Goal: Task Accomplishment & Management: Use online tool/utility

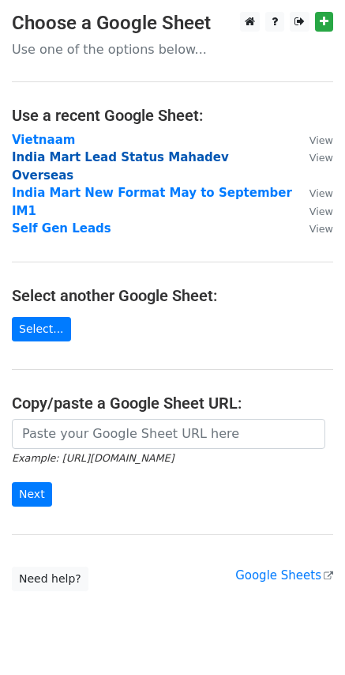
click at [73, 161] on strong "India Mart Lead Status Mahadev Overseas" at bounding box center [120, 166] width 217 height 32
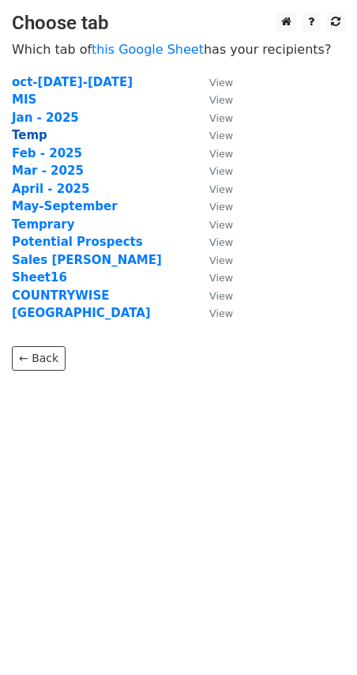
click at [30, 139] on strong "Temp" at bounding box center [30, 135] width 36 height 14
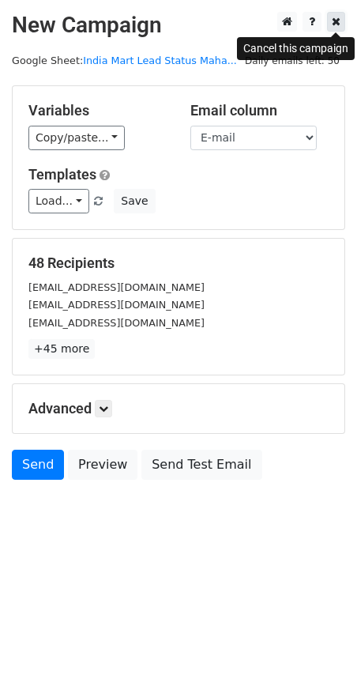
click at [337, 24] on icon at bounding box center [336, 21] width 9 height 11
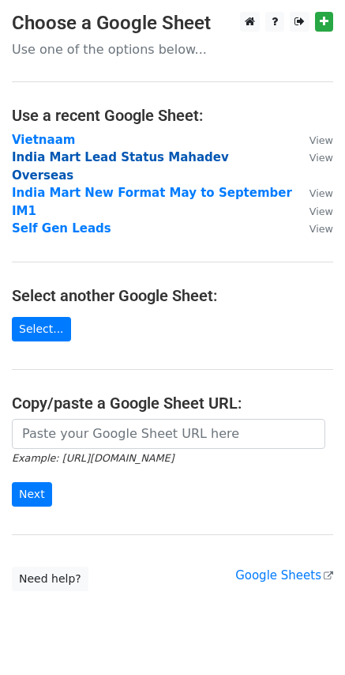
click at [60, 156] on strong "India Mart Lead Status Mahadev Overseas" at bounding box center [120, 166] width 217 height 32
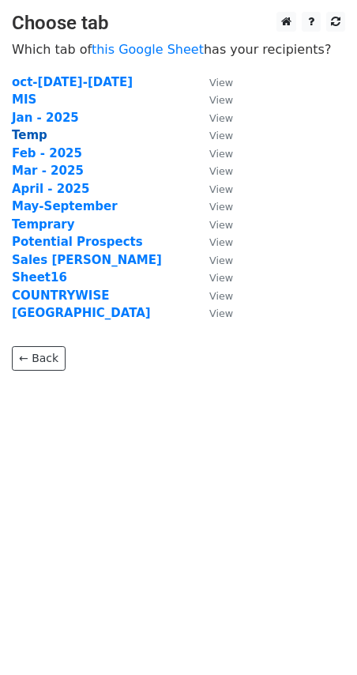
click at [37, 135] on strong "Temp" at bounding box center [30, 135] width 36 height 14
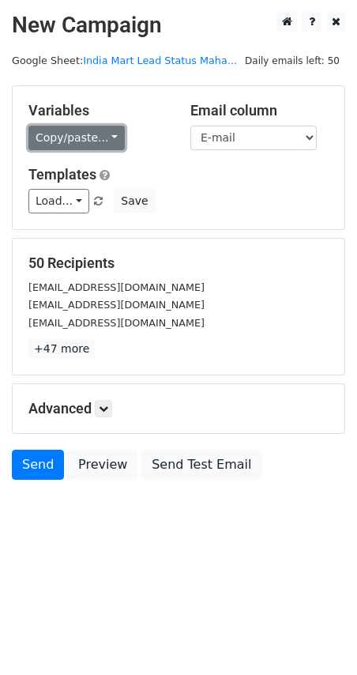
click at [87, 137] on link "Copy/paste..." at bounding box center [76, 138] width 96 height 24
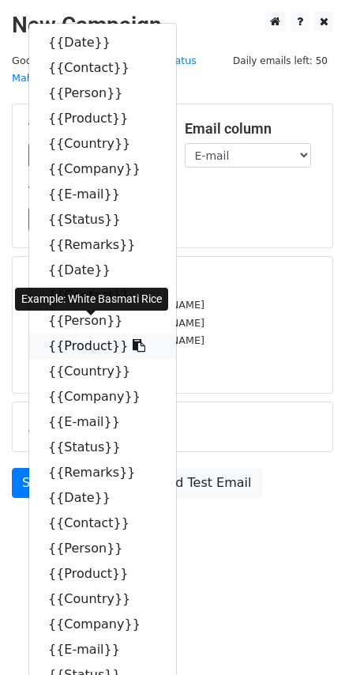
click at [78, 333] on link "{{Product}}" at bounding box center [102, 345] width 147 height 25
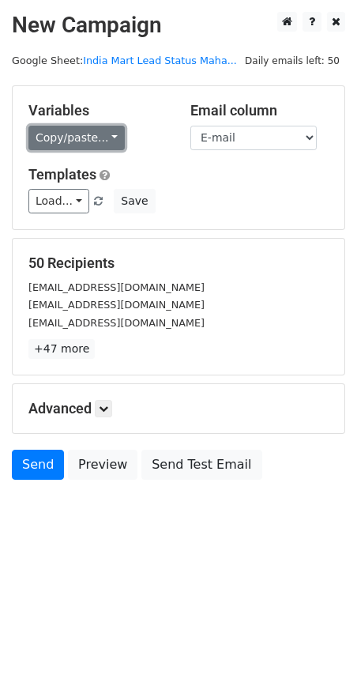
click at [73, 137] on link "Copy/paste..." at bounding box center [76, 138] width 96 height 24
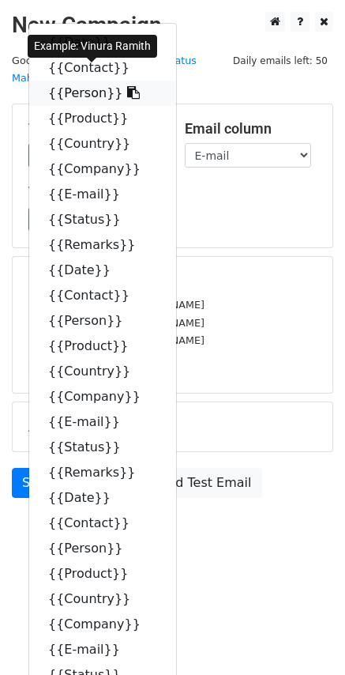
click at [81, 81] on link "{{Person}}" at bounding box center [102, 93] width 147 height 25
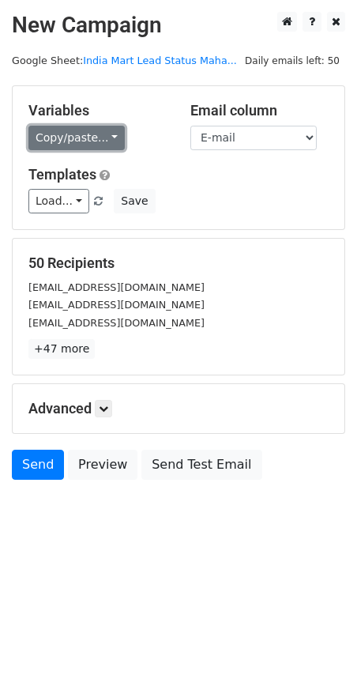
click at [83, 137] on link "Copy/paste..." at bounding box center [76, 138] width 96 height 24
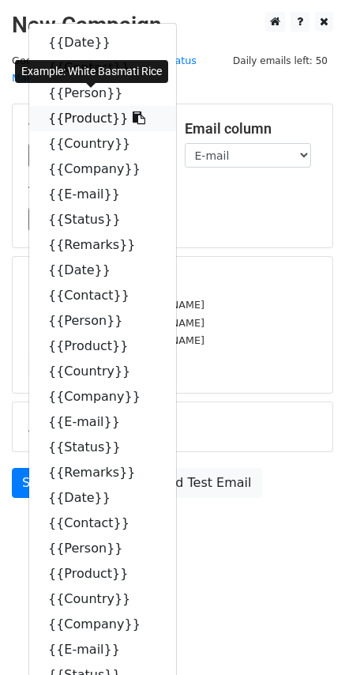
click at [88, 106] on link "{{Product}}" at bounding box center [102, 118] width 147 height 25
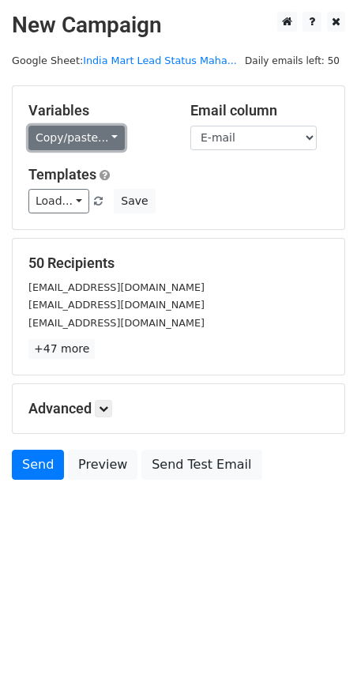
click at [68, 126] on link "Copy/paste..." at bounding box center [76, 138] width 96 height 24
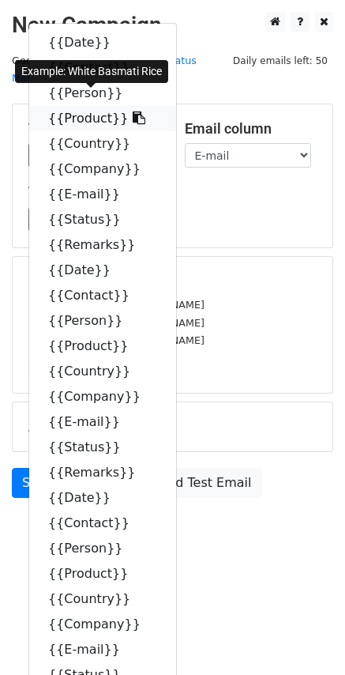
click at [82, 106] on link "{{Product}}" at bounding box center [102, 118] width 147 height 25
